Goal: Information Seeking & Learning: Find specific fact

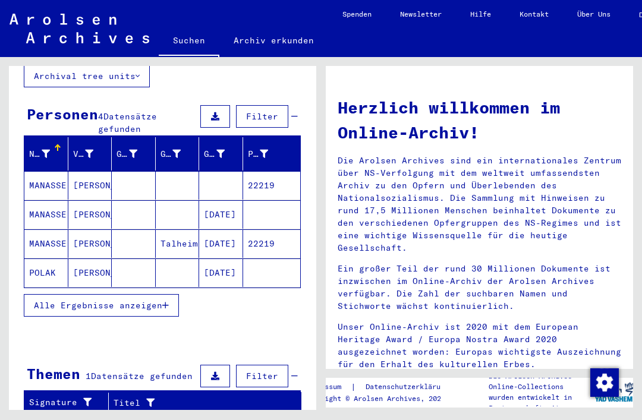
scroll to position [91, 0]
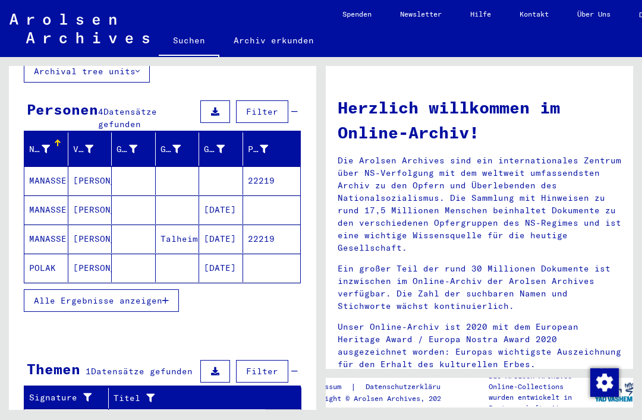
click at [84, 226] on mat-cell "[PERSON_NAME]" at bounding box center [90, 239] width 44 height 29
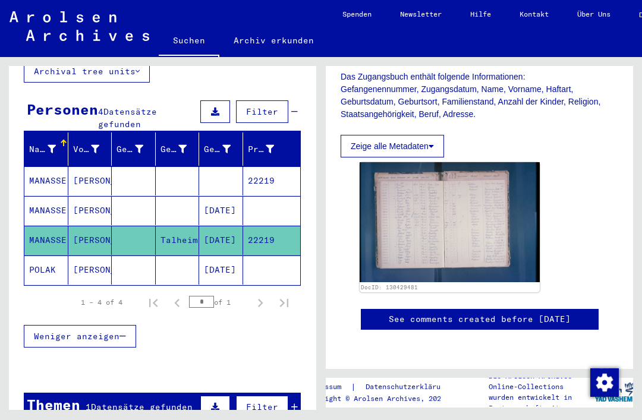
scroll to position [314, 0]
click at [481, 162] on img at bounding box center [449, 222] width 180 height 120
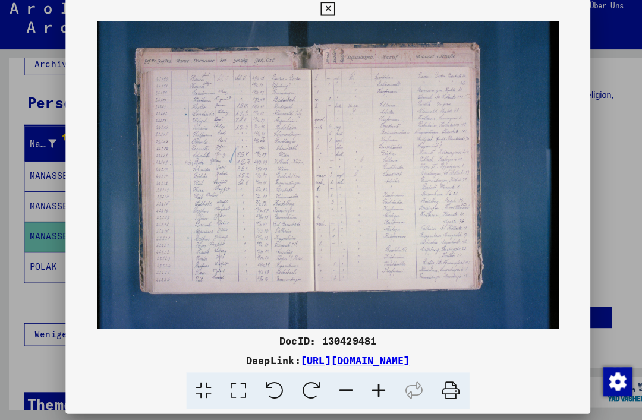
click at [327, 11] on icon at bounding box center [321, 18] width 14 height 14
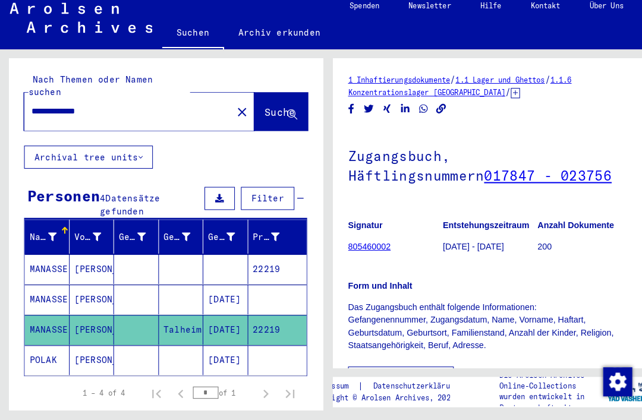
scroll to position [0, 0]
click at [230, 112] on mat-icon "close" at bounding box center [237, 119] width 14 height 14
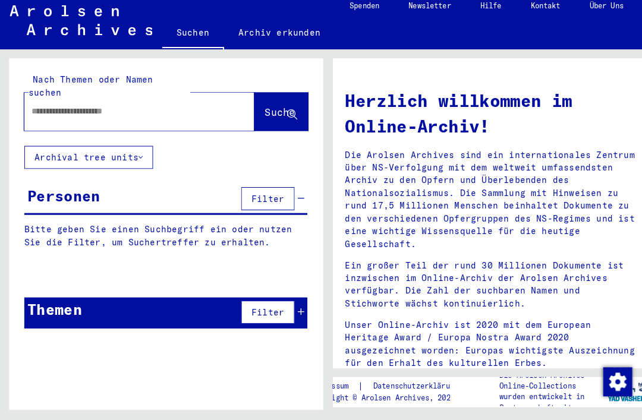
click at [175, 112] on input "text" at bounding box center [122, 118] width 182 height 12
type input "**********"
click at [290, 116] on icon at bounding box center [286, 121] width 10 height 10
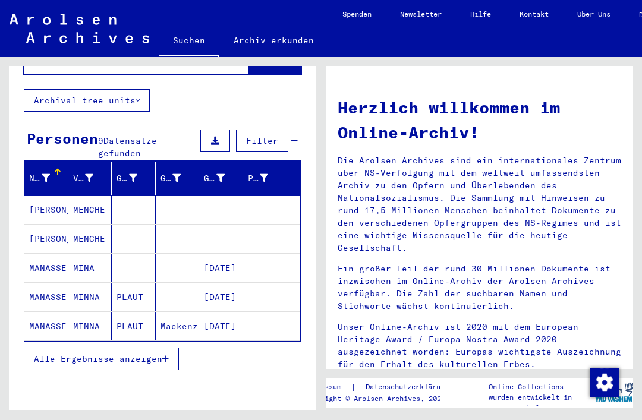
scroll to position [61, 0]
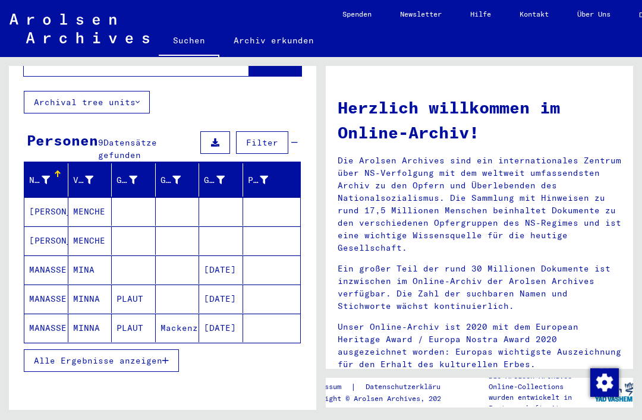
click at [85, 263] on mat-cell "MINA" at bounding box center [90, 269] width 44 height 29
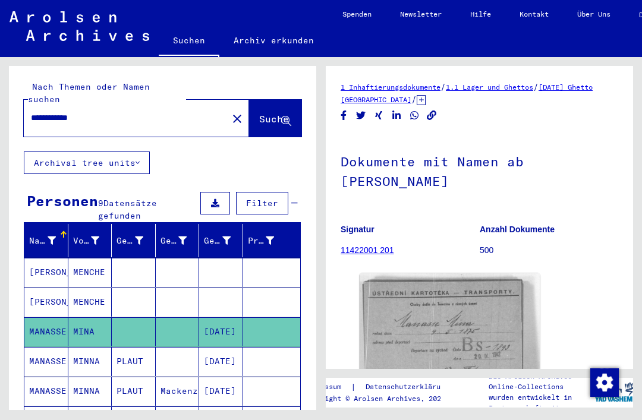
click at [230, 112] on mat-icon "close" at bounding box center [237, 119] width 14 height 14
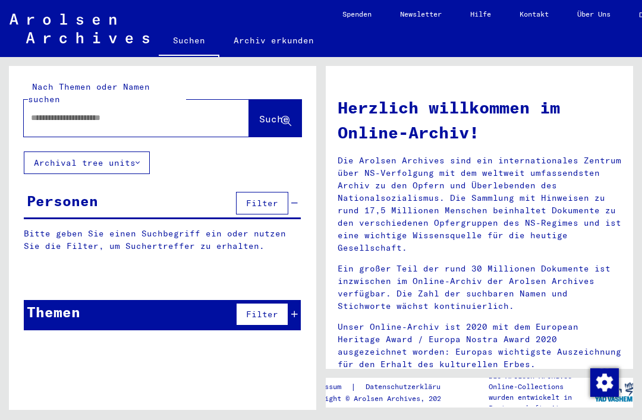
click at [182, 112] on input "text" at bounding box center [122, 118] width 182 height 12
type input "**********"
click at [274, 113] on span "Suche" at bounding box center [274, 119] width 30 height 12
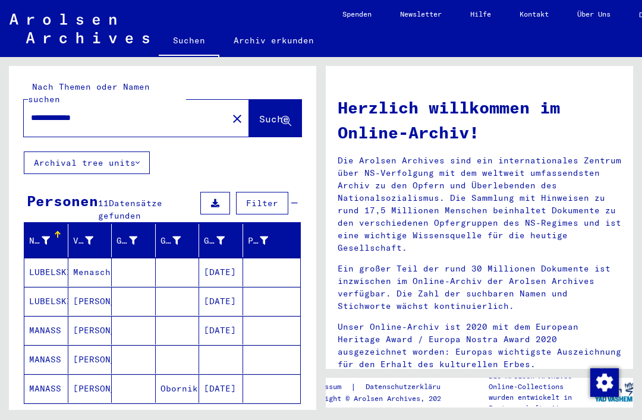
click at [83, 321] on mat-cell "[PERSON_NAME]" at bounding box center [90, 330] width 44 height 29
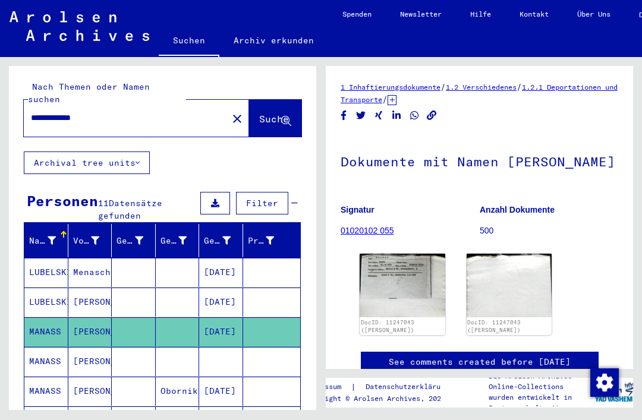
click at [86, 317] on mat-cell "[PERSON_NAME]" at bounding box center [90, 331] width 44 height 29
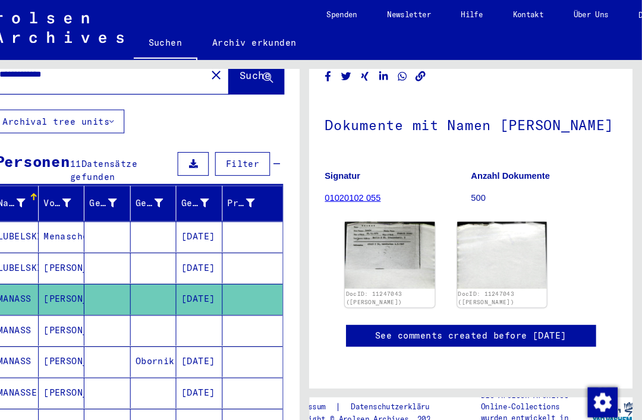
scroll to position [50, 0]
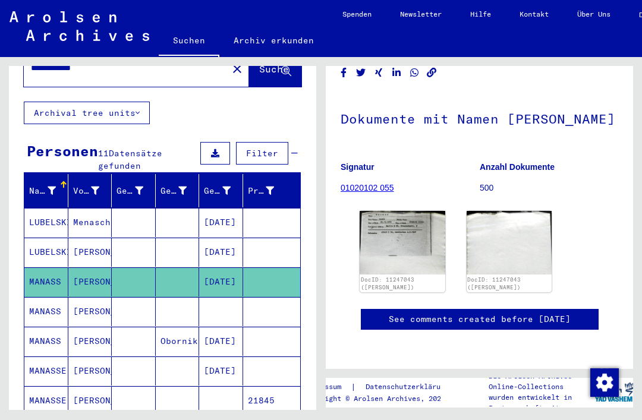
click at [92, 298] on mat-cell "[PERSON_NAME]" at bounding box center [90, 311] width 44 height 29
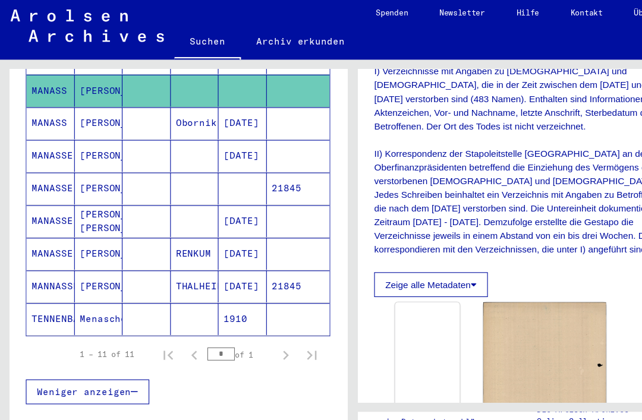
scroll to position [275, 0]
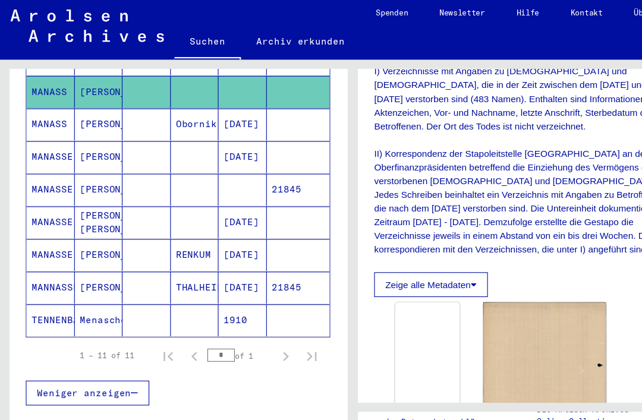
click at [91, 250] on mat-cell "[PERSON_NAME]" at bounding box center [90, 264] width 44 height 29
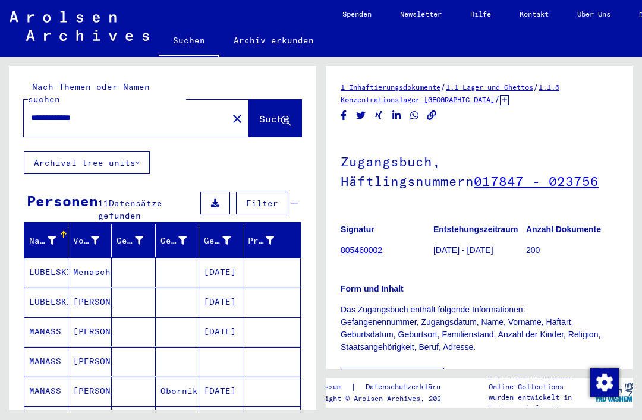
click at [230, 112] on mat-icon "close" at bounding box center [237, 119] width 14 height 14
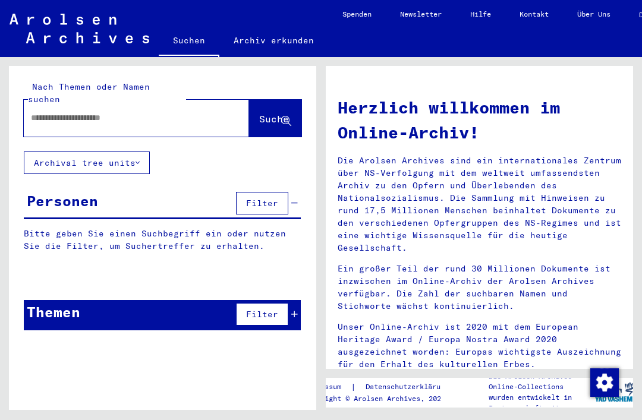
click at [169, 112] on input "text" at bounding box center [122, 118] width 182 height 12
type input "*********"
click at [274, 113] on span "Suche" at bounding box center [274, 119] width 30 height 12
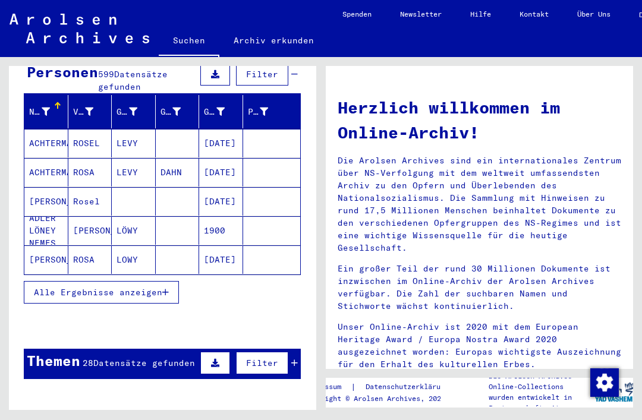
scroll to position [135, 0]
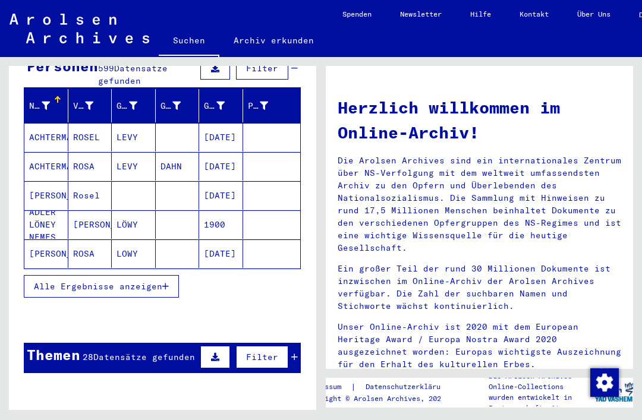
click at [163, 275] on button "Alle Ergebnisse anzeigen" at bounding box center [101, 286] width 155 height 23
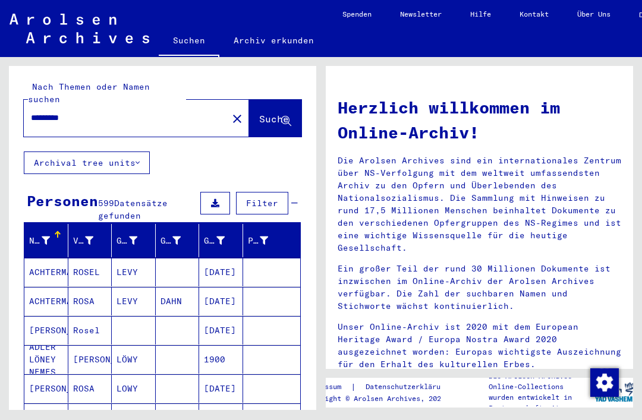
scroll to position [0, 0]
click at [230, 112] on mat-icon "close" at bounding box center [237, 119] width 14 height 14
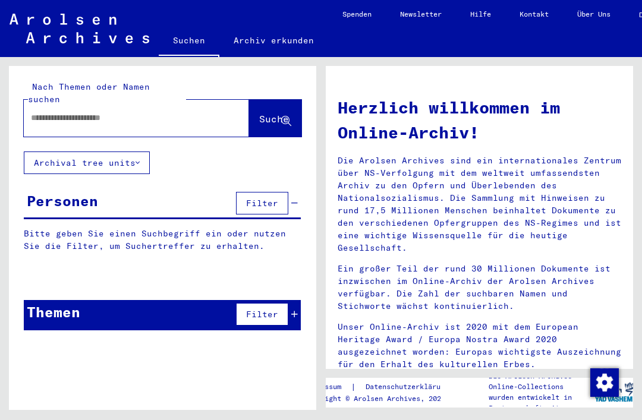
click at [165, 112] on input "text" at bounding box center [122, 118] width 182 height 12
type input "**********"
click at [271, 113] on span "Suche" at bounding box center [274, 119] width 30 height 12
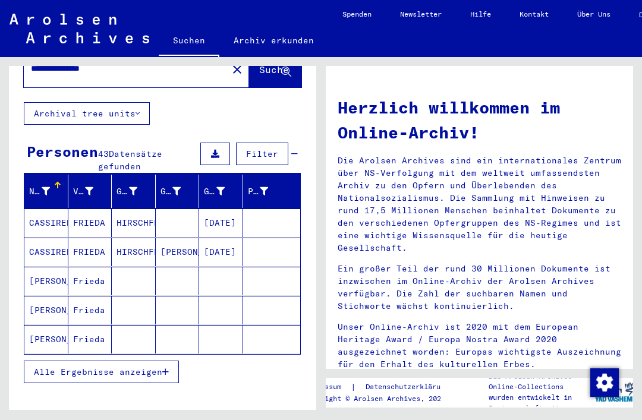
scroll to position [53, 0]
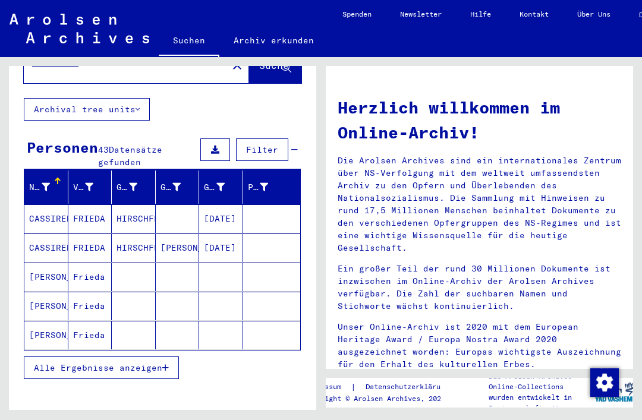
click at [135, 207] on mat-cell "HIRSCHFELD" at bounding box center [134, 218] width 44 height 29
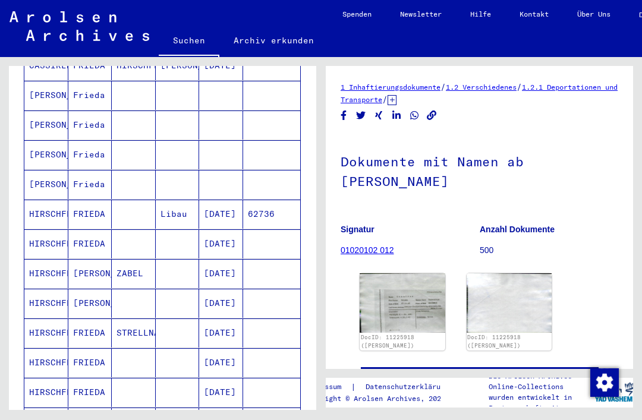
scroll to position [239, 0]
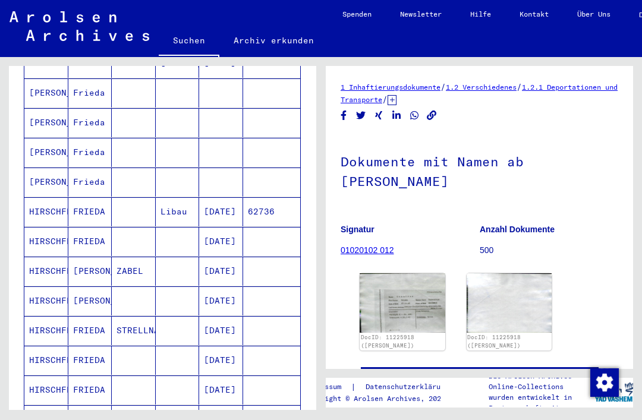
click at [91, 198] on mat-cell "FRIEDA" at bounding box center [90, 211] width 44 height 29
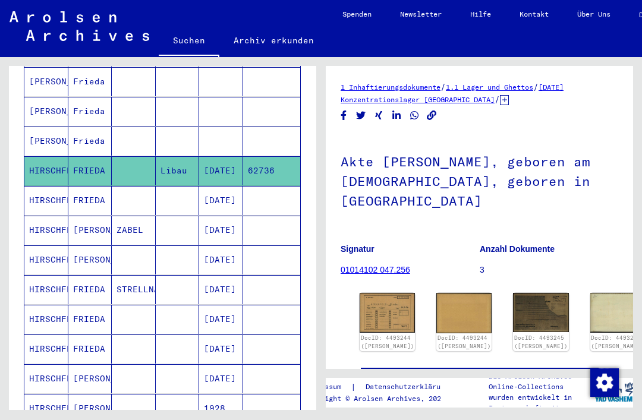
scroll to position [257, 0]
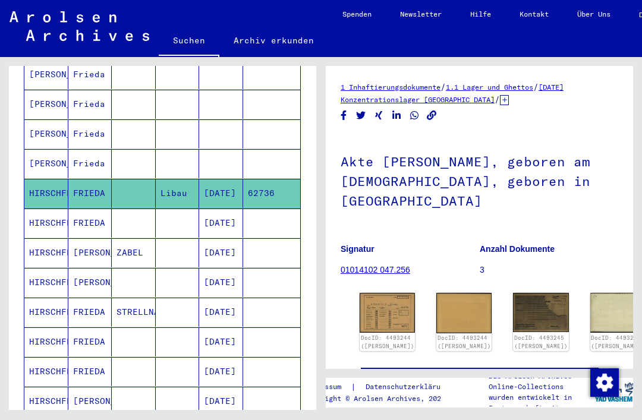
click at [147, 238] on mat-cell "ZABEL" at bounding box center [134, 252] width 44 height 29
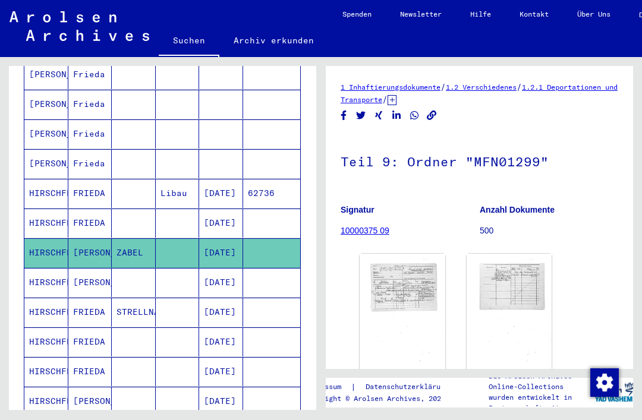
click at [71, 213] on mat-cell "FRIEDA" at bounding box center [90, 223] width 44 height 29
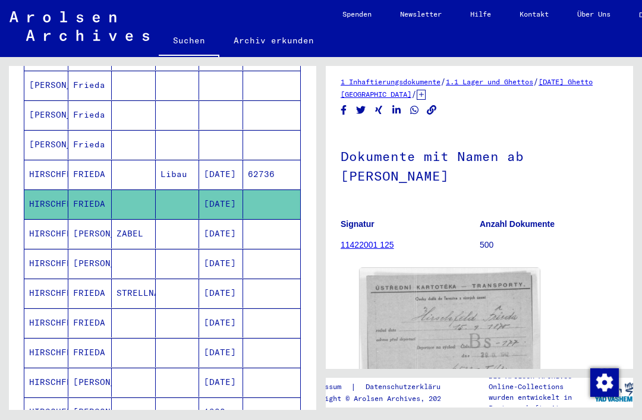
scroll to position [276, 0]
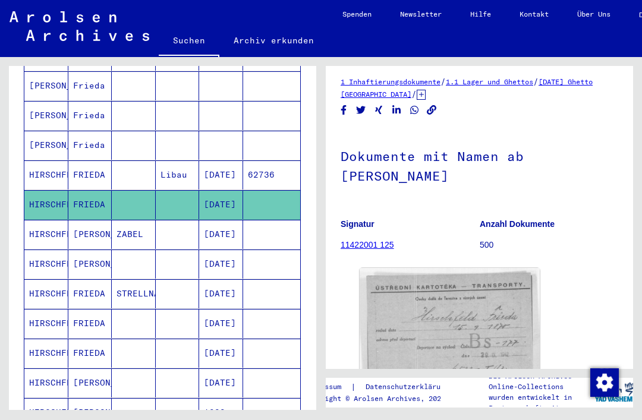
click at [138, 190] on mat-cell at bounding box center [134, 204] width 44 height 29
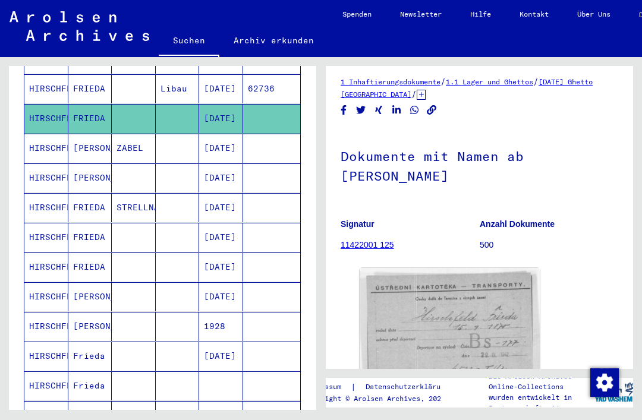
scroll to position [359, 0]
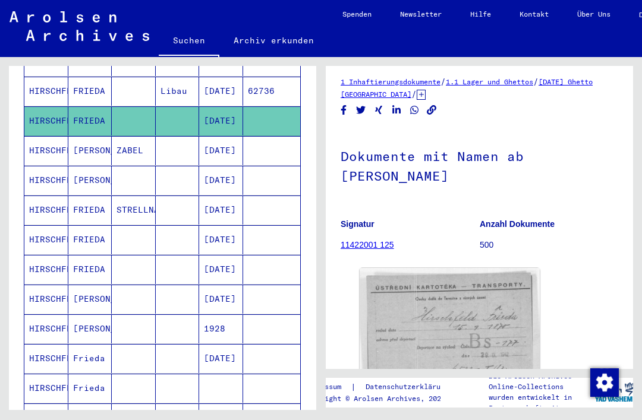
click at [140, 136] on mat-cell "ZABEL" at bounding box center [134, 150] width 44 height 29
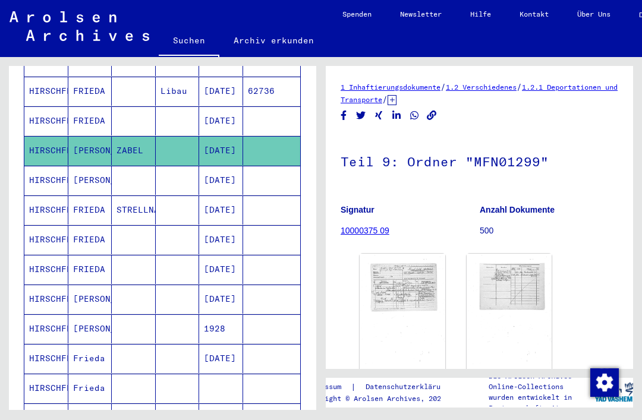
click at [49, 166] on mat-cell "HIRSCHFELD" at bounding box center [46, 180] width 44 height 29
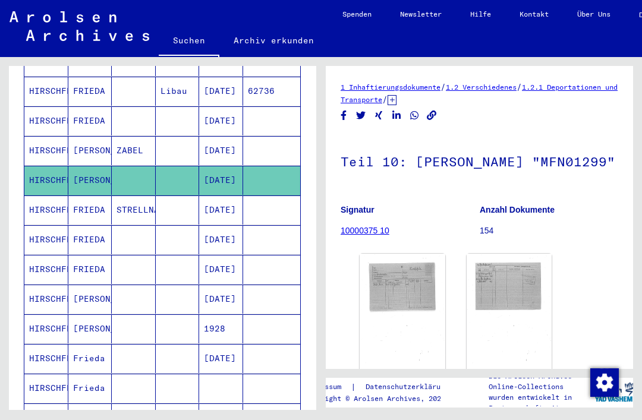
click at [47, 195] on mat-cell "HIRSCHFELD" at bounding box center [46, 209] width 44 height 29
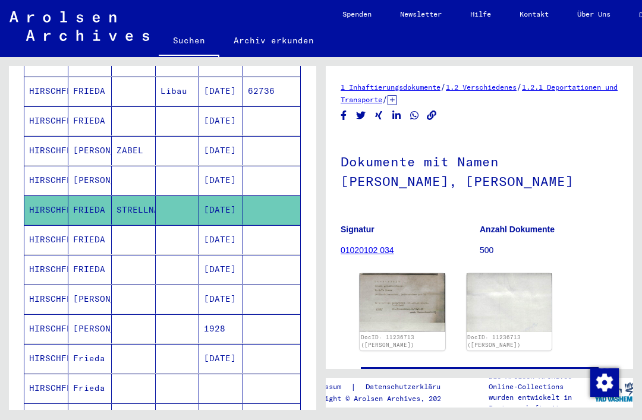
click at [47, 225] on mat-cell "HIRSCHFELD" at bounding box center [46, 239] width 44 height 29
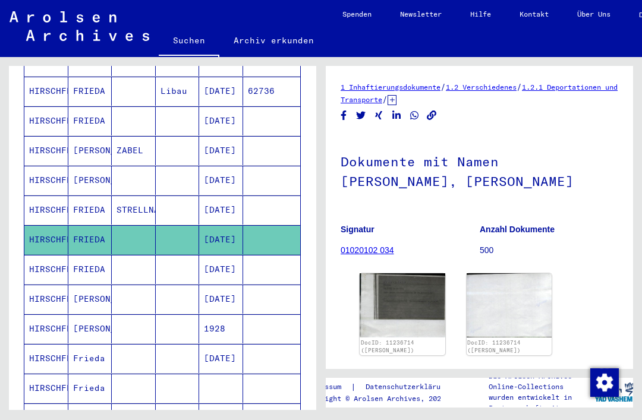
click at [61, 255] on mat-cell "HIRSCHFELD" at bounding box center [46, 269] width 44 height 29
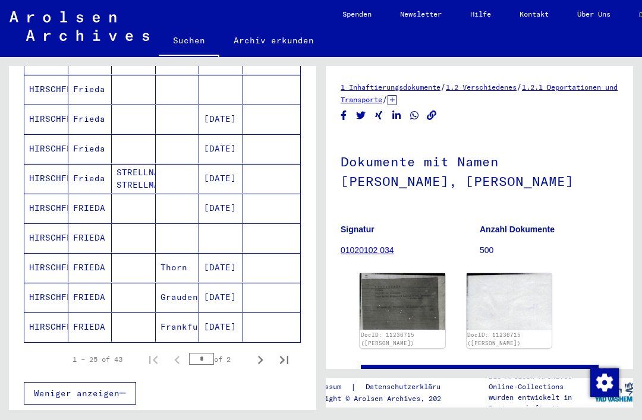
click at [50, 194] on mat-cell "HIRSCHFELD" at bounding box center [46, 208] width 44 height 29
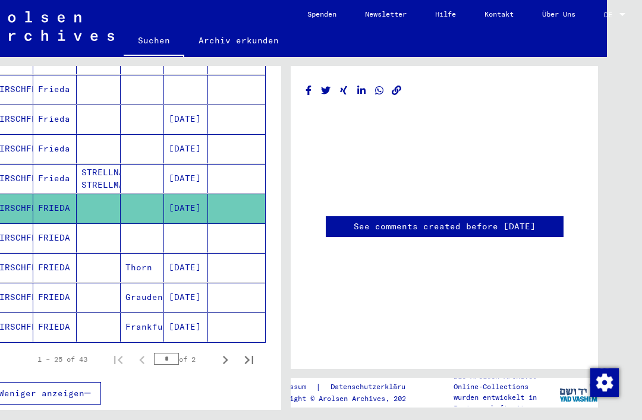
click at [56, 224] on mat-cell "FRIEDA" at bounding box center [55, 237] width 44 height 29
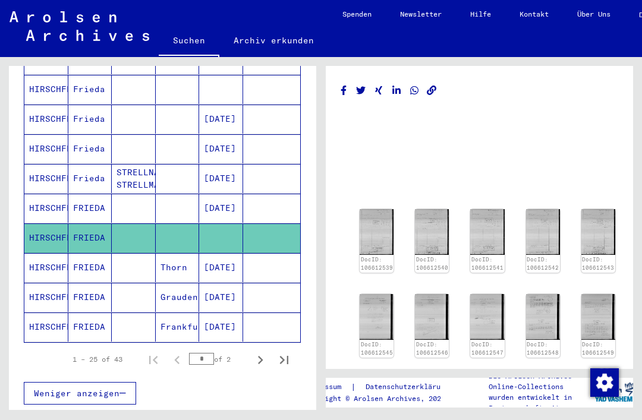
click at [49, 253] on mat-cell "HIRSCHFELD" at bounding box center [46, 267] width 44 height 29
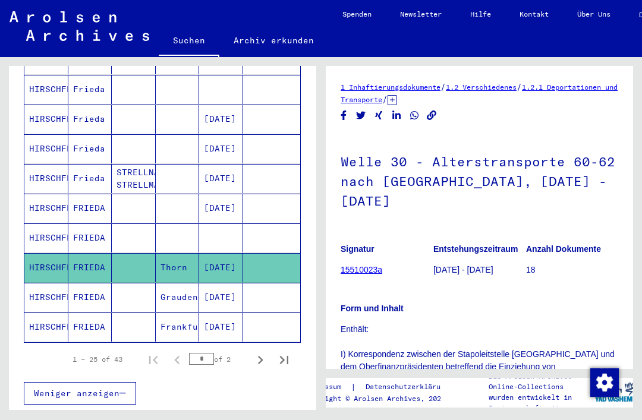
click at [43, 137] on mat-cell "HIRSCHFELD" at bounding box center [46, 148] width 44 height 29
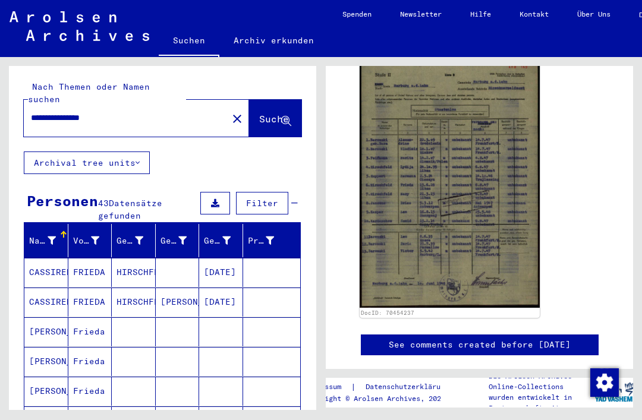
click at [230, 112] on mat-icon "close" at bounding box center [237, 119] width 14 height 14
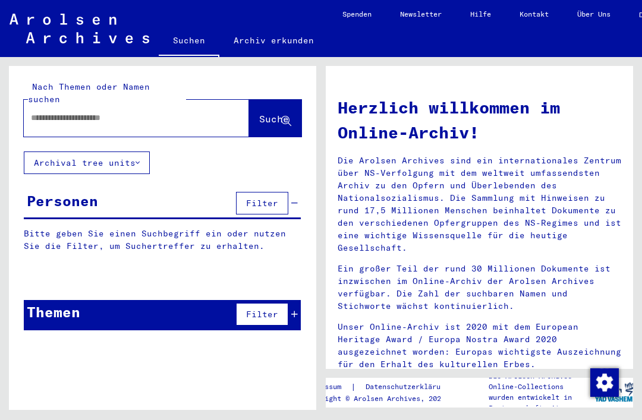
click at [189, 112] on input "text" at bounding box center [122, 118] width 182 height 12
type input "**********"
click at [276, 113] on span "Suche" at bounding box center [274, 119] width 30 height 12
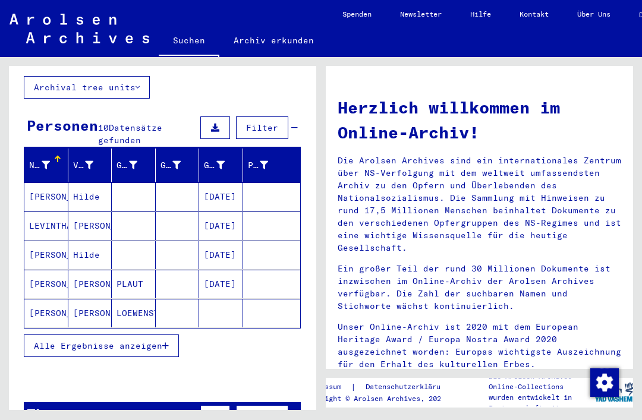
scroll to position [80, 0]
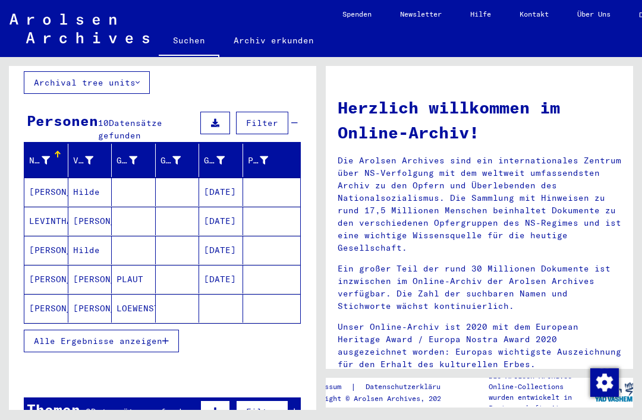
click at [96, 239] on mat-cell "Hilde" at bounding box center [90, 250] width 44 height 29
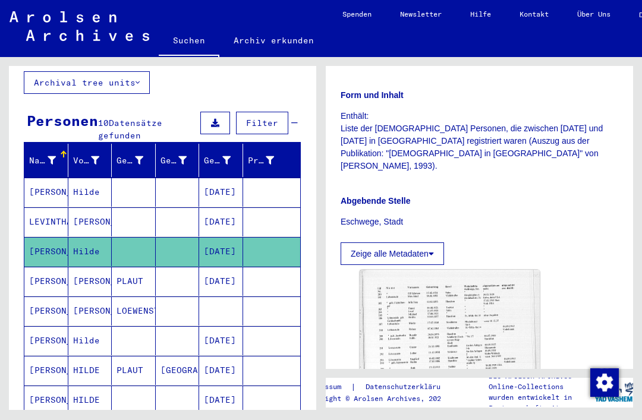
scroll to position [251, 0]
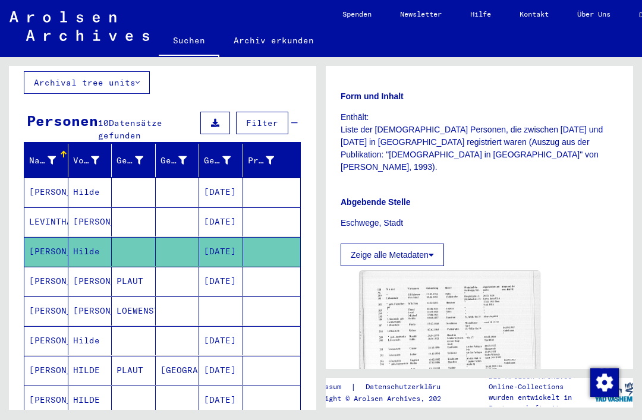
click at [75, 207] on mat-cell "[PERSON_NAME]" at bounding box center [90, 221] width 44 height 29
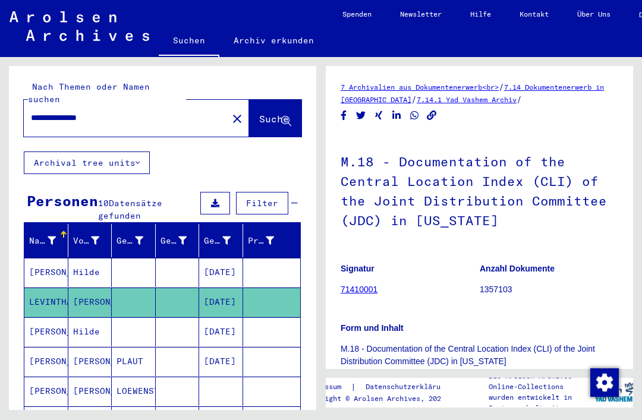
click at [230, 112] on mat-icon "close" at bounding box center [237, 119] width 14 height 14
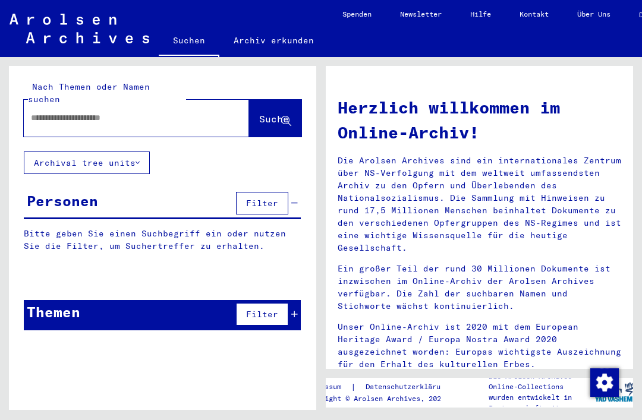
click at [182, 112] on input "text" at bounding box center [122, 118] width 182 height 12
type input "**********"
click at [271, 113] on span "Suche" at bounding box center [274, 119] width 30 height 12
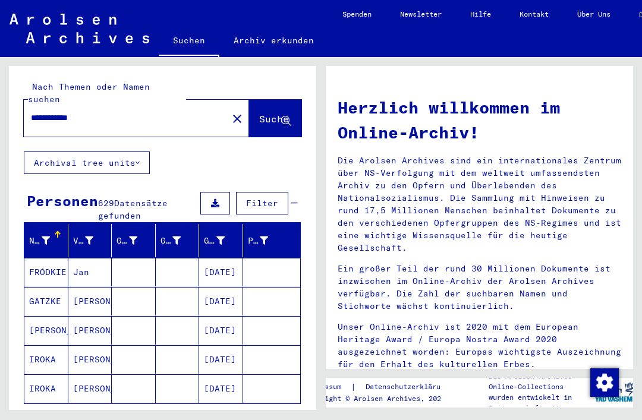
click at [230, 112] on mat-icon "close" at bounding box center [237, 119] width 14 height 14
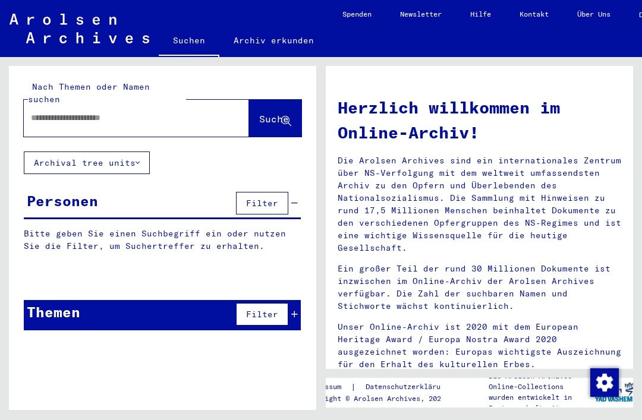
click at [182, 112] on input "text" at bounding box center [122, 118] width 182 height 12
type input "**********"
click at [276, 113] on span "Suche" at bounding box center [274, 119] width 30 height 12
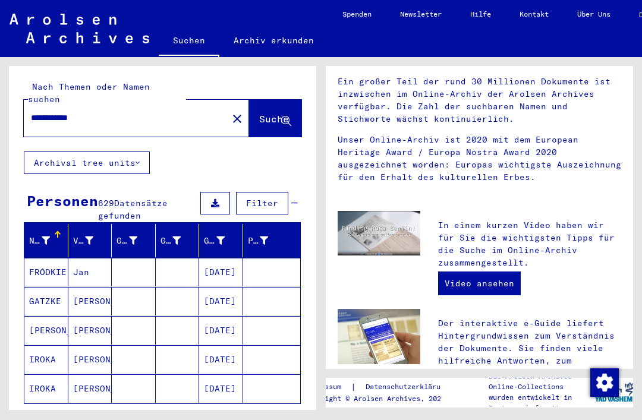
scroll to position [188, 0]
